Goal: Task Accomplishment & Management: Manage account settings

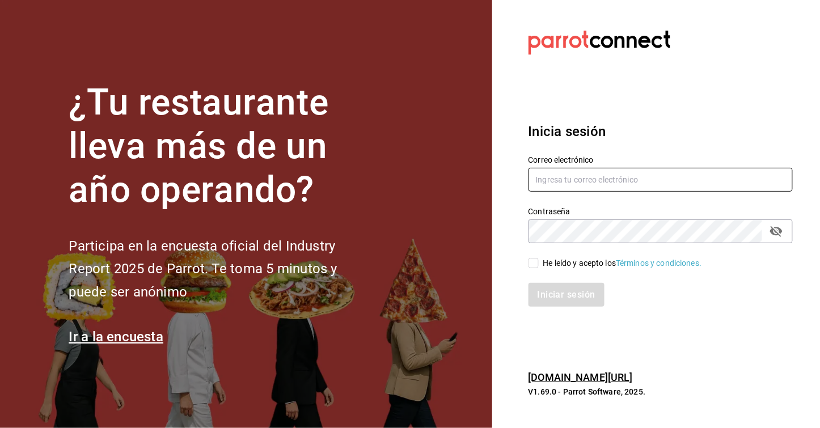
type input "cafejardinmty@gmail.com"
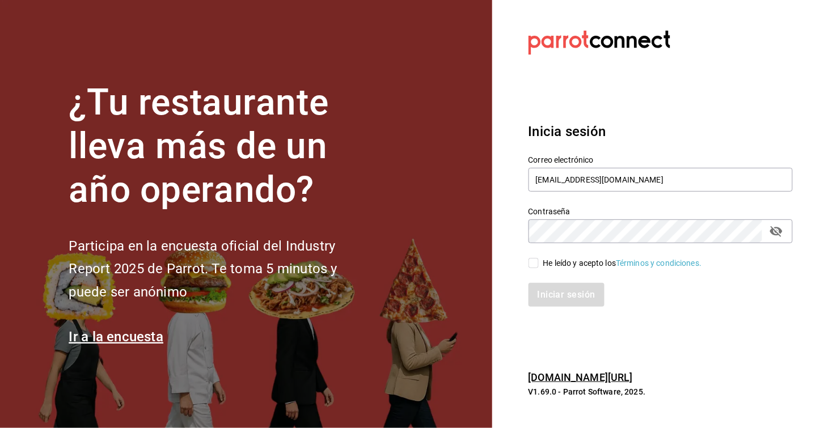
click at [531, 263] on input "He leído y acepto los Términos y condiciones." at bounding box center [533, 263] width 10 height 10
checkbox input "true"
click at [551, 298] on button "Iniciar sesión" at bounding box center [566, 295] width 77 height 24
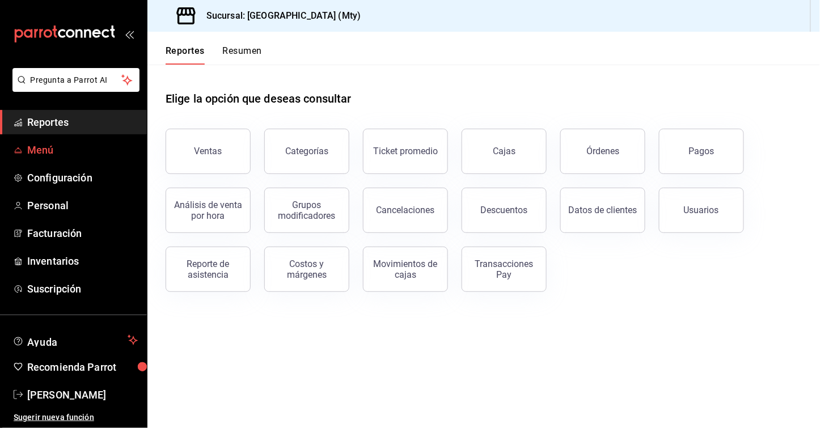
click at [65, 154] on span "Menú" at bounding box center [82, 149] width 111 height 15
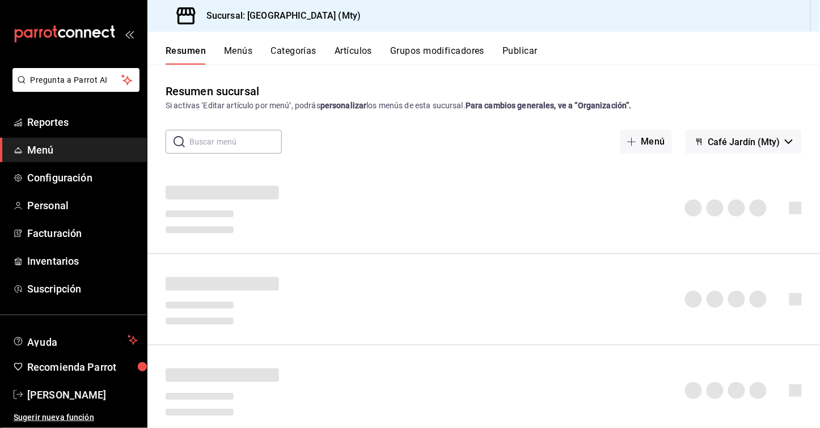
click at [357, 48] on button "Artículos" at bounding box center [352, 54] width 37 height 19
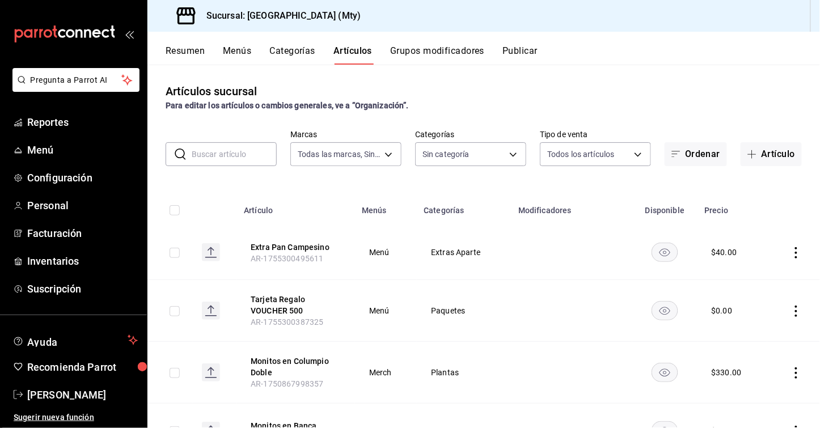
type input "f9fafe90-350c-4c9e-8b5f-07b14013cca7"
type input "fc65bfa0-c3e1-484e-be41-2e9f33313c8d,e9debcfb-99b0-4554-a210-902c611d253b,720e8…"
click at [768, 150] on button "Artículo" at bounding box center [770, 154] width 61 height 24
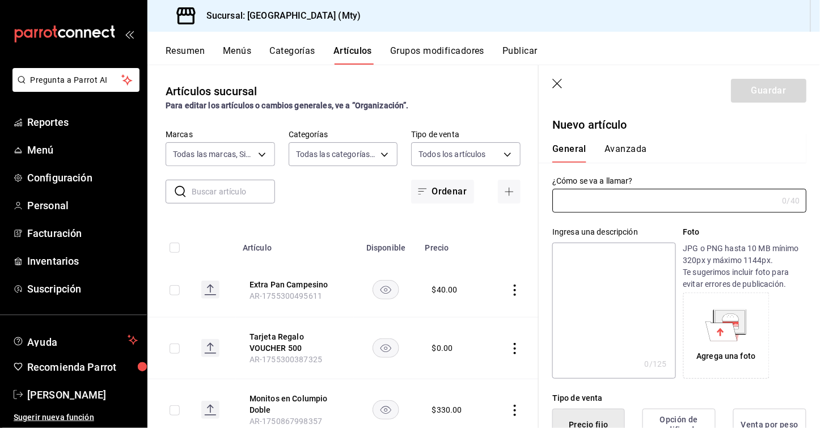
type input "AR-1756400579480"
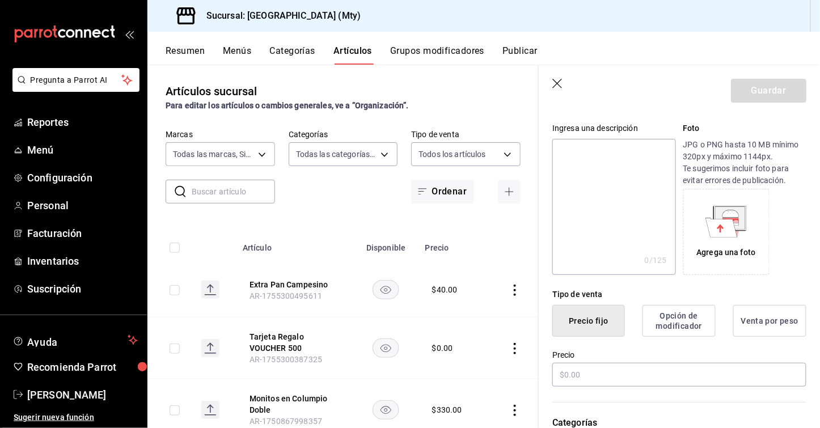
scroll to position [122, 0]
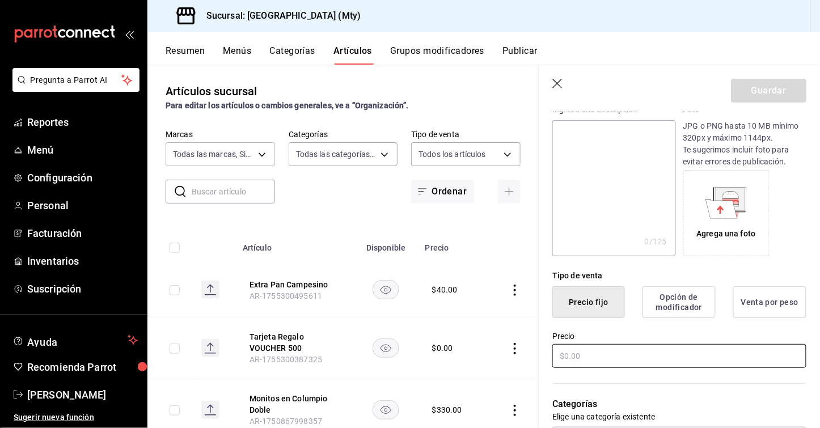
type input "Virgen Mini"
click at [611, 353] on input "text" at bounding box center [679, 356] width 254 height 24
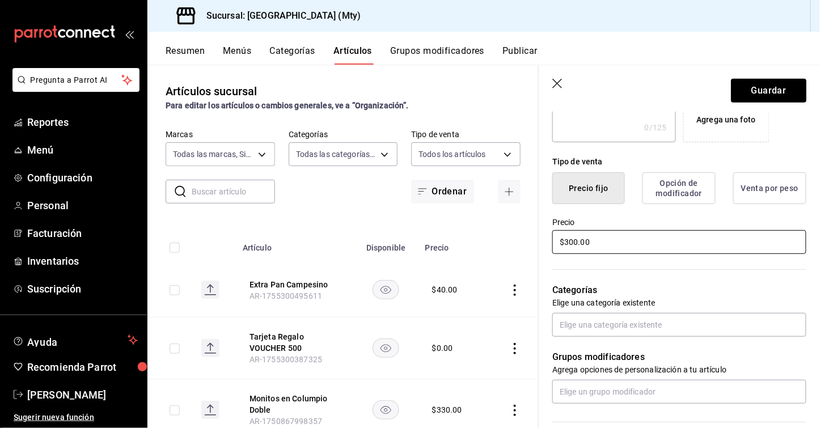
scroll to position [258, 0]
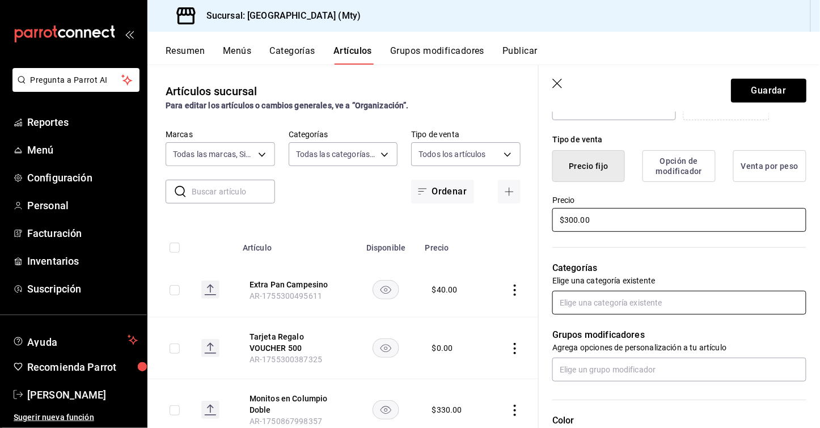
type input "$300.00"
click at [580, 300] on input "text" at bounding box center [679, 303] width 254 height 24
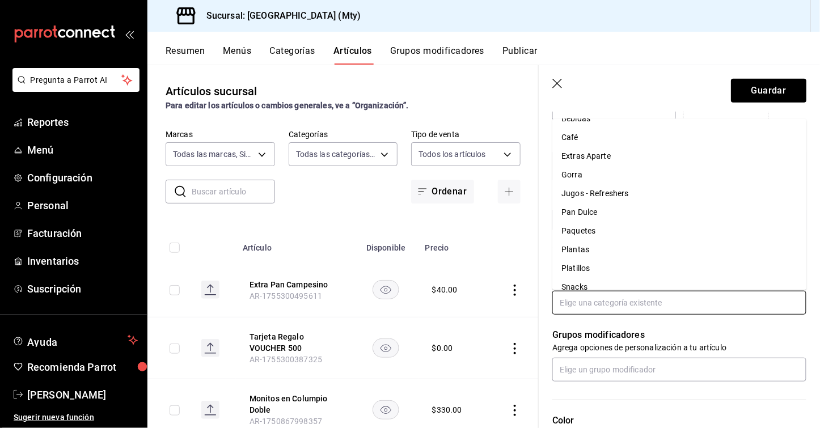
scroll to position [0, 0]
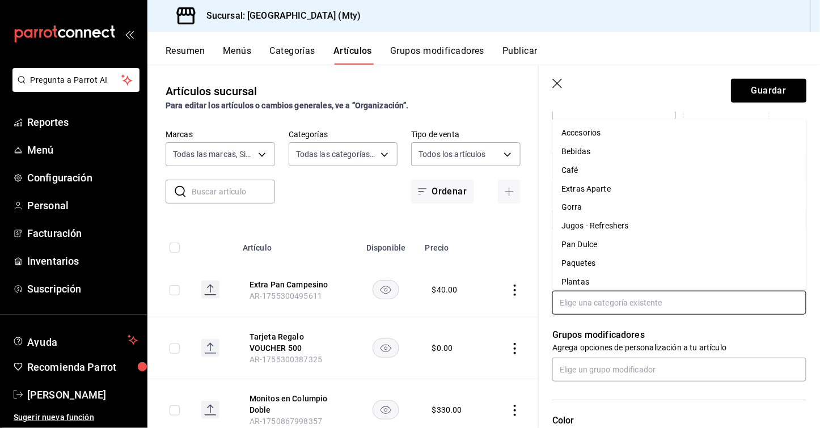
click at [593, 130] on li "Accesorios" at bounding box center [679, 133] width 254 height 19
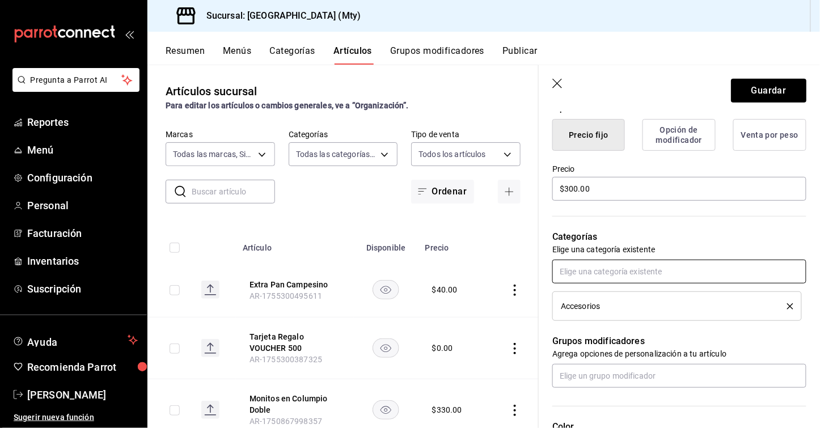
scroll to position [291, 0]
click at [625, 271] on input "text" at bounding box center [679, 270] width 254 height 24
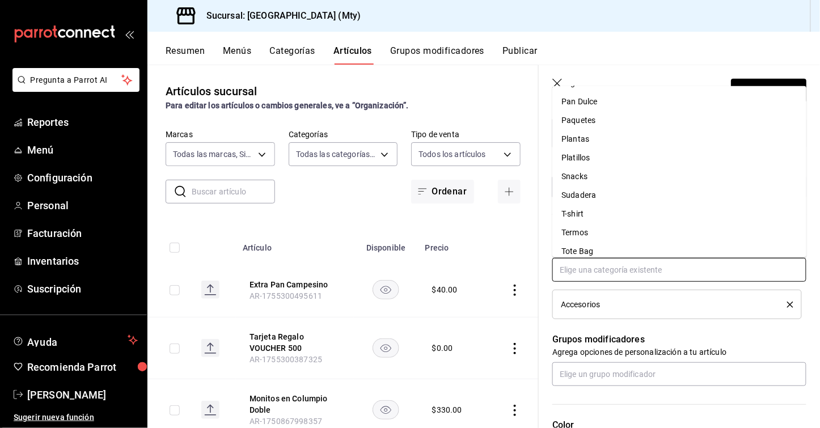
scroll to position [99, 0]
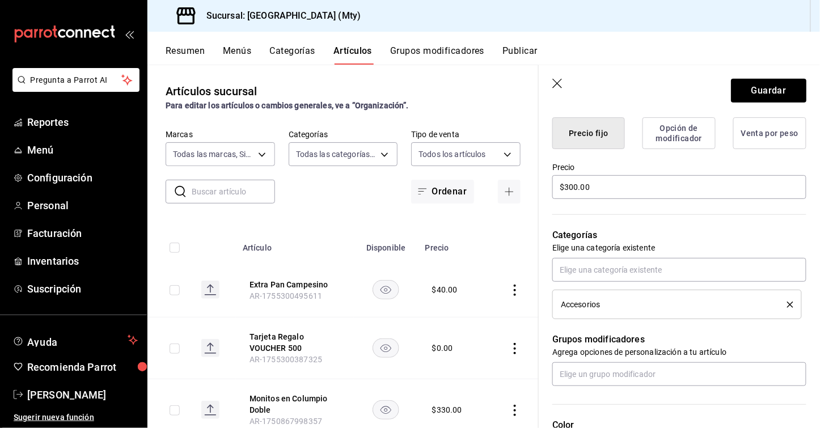
click at [618, 337] on p "Grupos modificadores" at bounding box center [679, 340] width 254 height 14
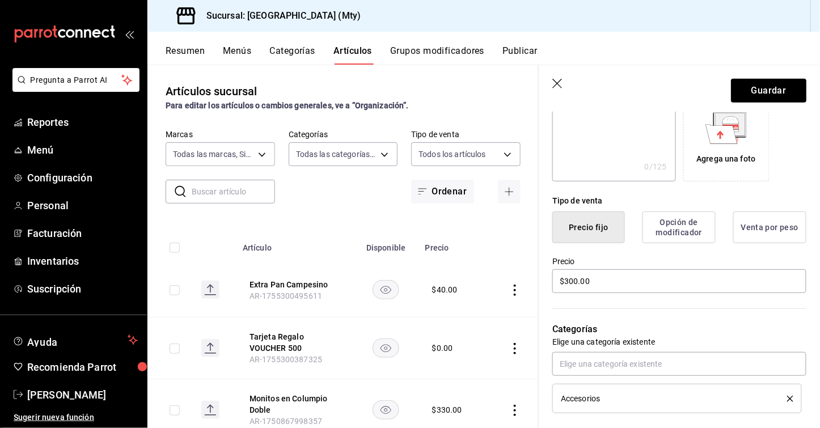
scroll to position [189, 0]
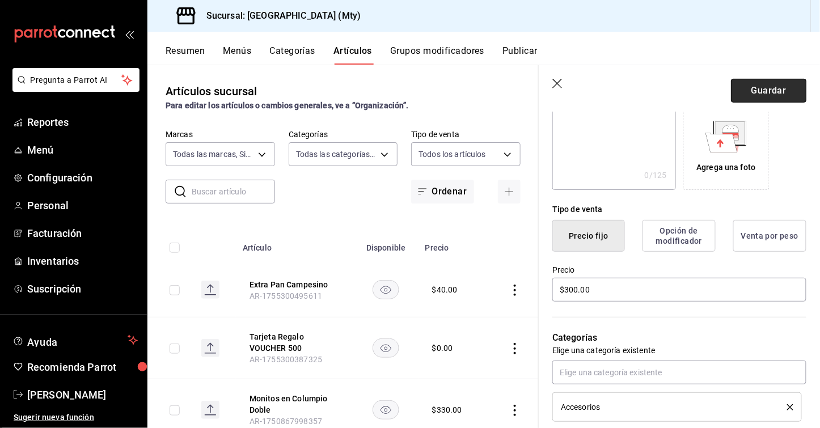
click at [756, 97] on button "Guardar" at bounding box center [768, 91] width 75 height 24
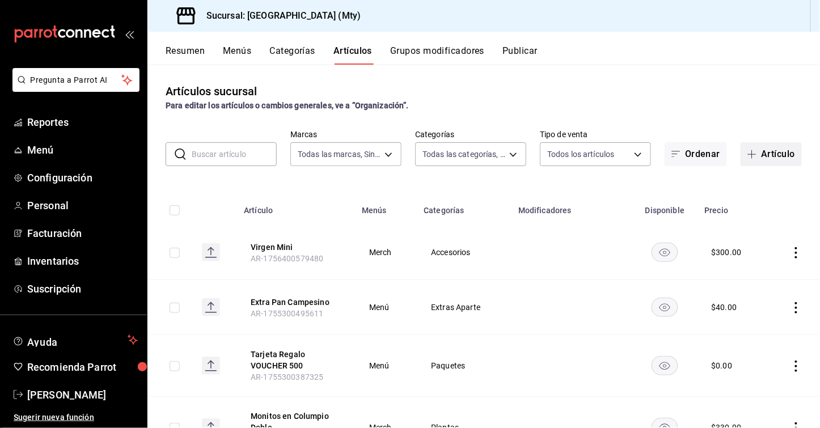
click at [767, 152] on button "Artículo" at bounding box center [770, 154] width 61 height 24
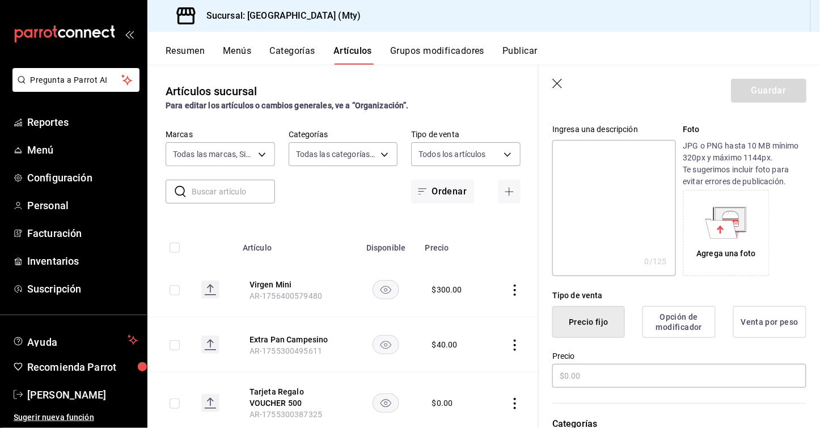
scroll to position [104, 0]
type input "Virgen Chica"
click at [590, 367] on input "text" at bounding box center [679, 374] width 254 height 24
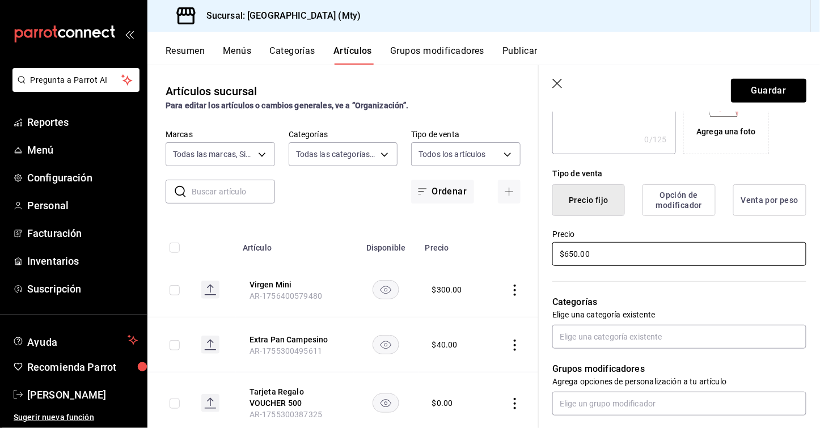
scroll to position [225, 0]
type input "$650.00"
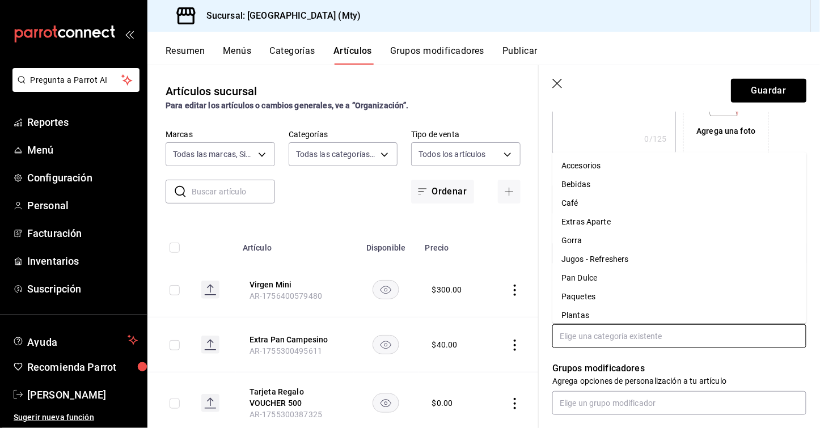
click at [579, 340] on input "text" at bounding box center [679, 336] width 254 height 24
click at [600, 161] on li "Accesorios" at bounding box center [679, 166] width 254 height 19
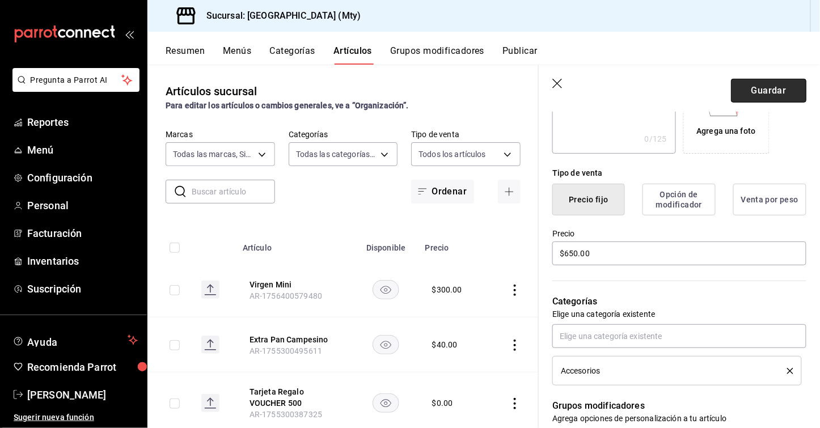
click at [750, 88] on button "Guardar" at bounding box center [768, 91] width 75 height 24
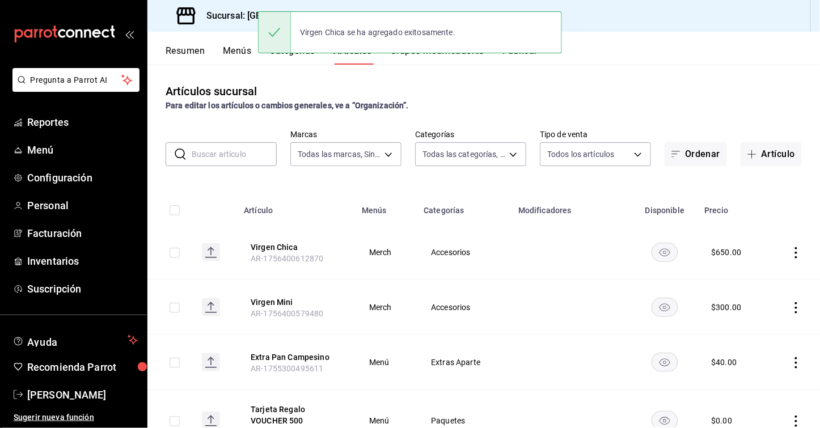
click at [792, 306] on icon "actions" at bounding box center [795, 307] width 11 height 11
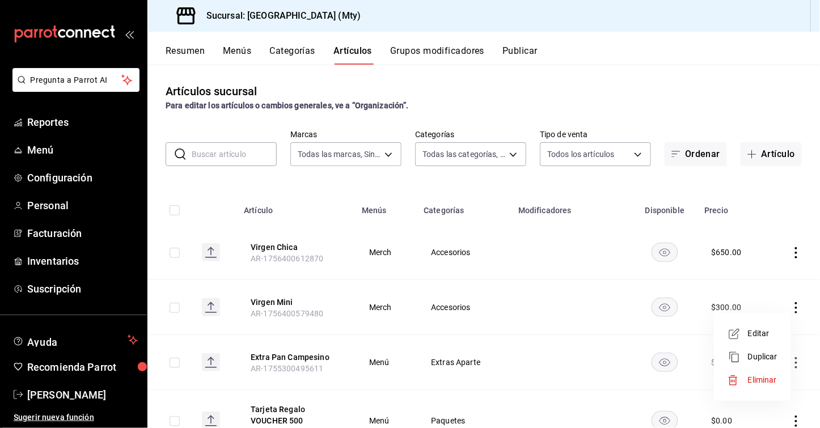
click at [776, 328] on span "Editar" at bounding box center [762, 334] width 29 height 12
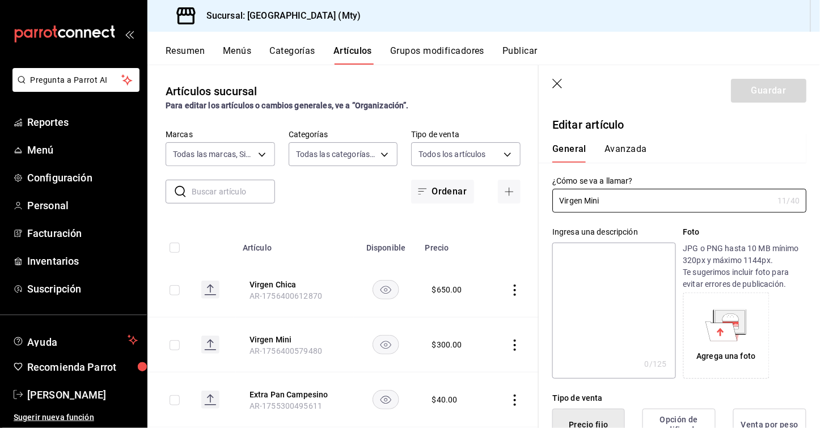
type input "$300.00"
type input "Virgen Mini - NEW MARIAS"
click at [786, 92] on button "Guardar" at bounding box center [768, 91] width 75 height 24
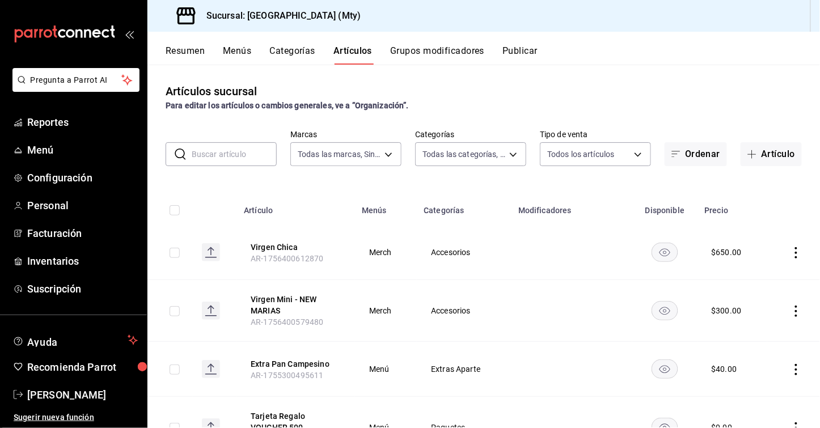
click at [790, 308] on icon "actions" at bounding box center [795, 311] width 11 height 11
click at [764, 332] on span "Editar" at bounding box center [762, 337] width 29 height 12
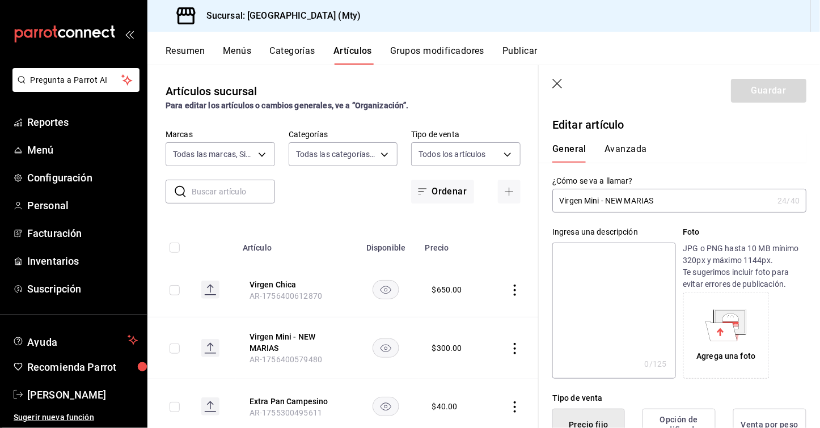
type input "$300.00"
click at [614, 198] on input "Virgen Mini - NEW MARIAS" at bounding box center [662, 200] width 221 height 23
drag, startPoint x: 660, startPoint y: 197, endPoint x: 604, endPoint y: 199, distance: 56.7
click at [604, 199] on input "Virgen Mini - TRES MARIAS" at bounding box center [662, 200] width 221 height 23
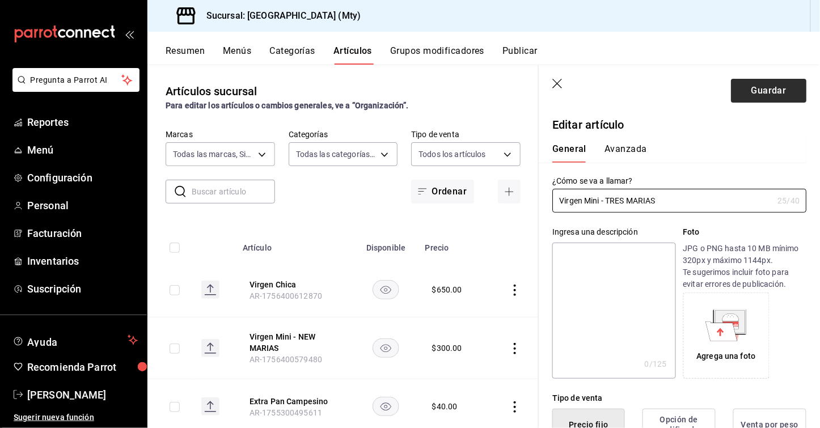
type input "Virgen Mini - TRES MARIAS"
click at [772, 96] on button "Guardar" at bounding box center [768, 91] width 75 height 24
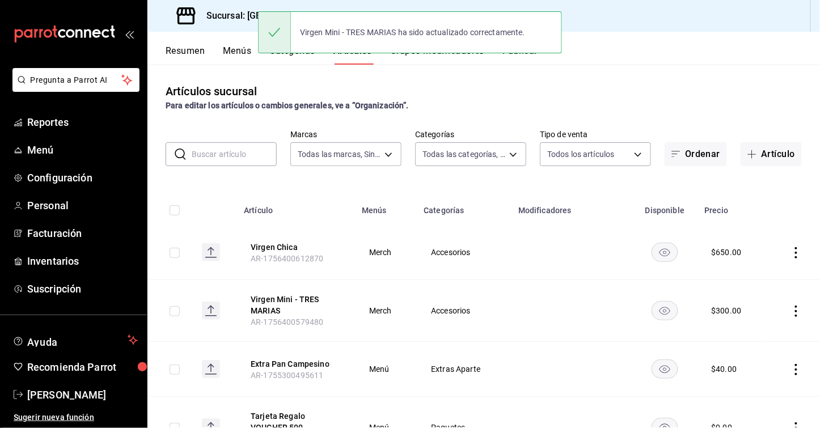
click at [792, 249] on icon "actions" at bounding box center [795, 252] width 11 height 11
click at [758, 277] on span "Editar" at bounding box center [762, 279] width 29 height 12
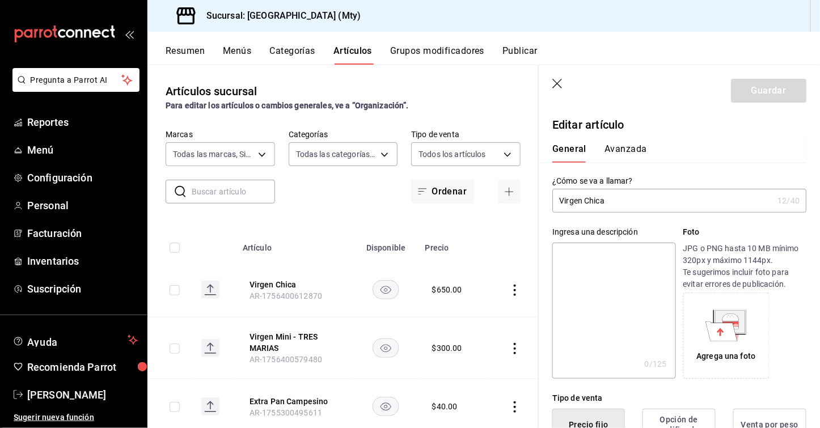
type input "$650.00"
type input "Virgen Chica - TRES MARIAS"
click at [786, 95] on button "Guardar" at bounding box center [768, 91] width 75 height 24
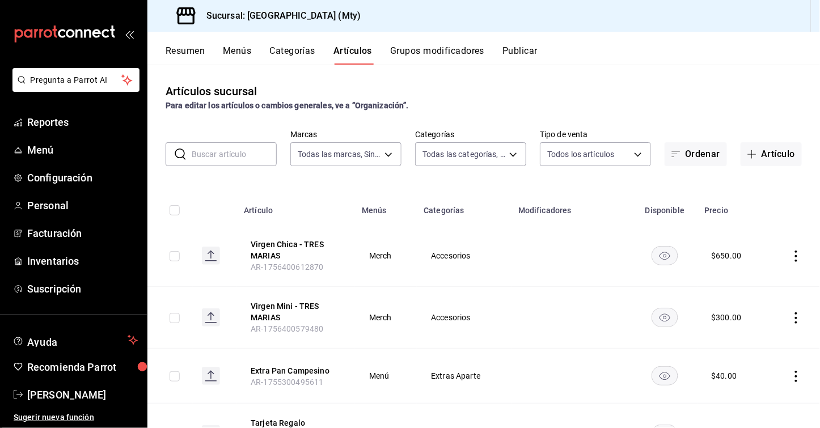
click at [635, 50] on div "Resumen Menús Categorías Artículos Grupos modificadores Publicar" at bounding box center [493, 54] width 654 height 19
